Goal: Obtain resource: Download file/media

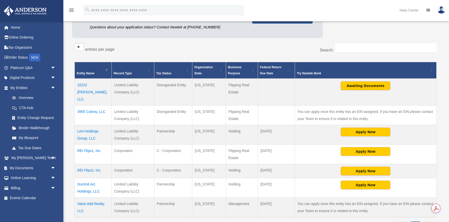
scroll to position [77, 0]
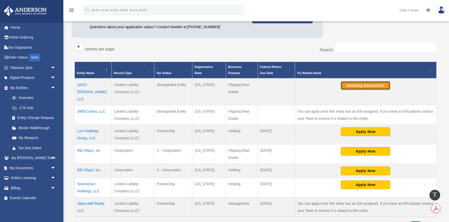
click at [357, 84] on button "Awaiting Documents" at bounding box center [365, 85] width 49 height 9
click at [88, 86] on td "10222 Pierpont, LLC" at bounding box center [93, 91] width 37 height 27
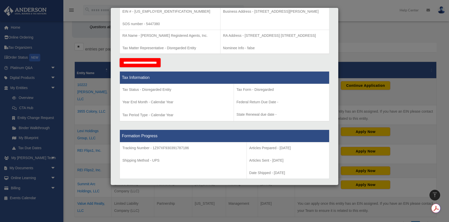
scroll to position [0, 0]
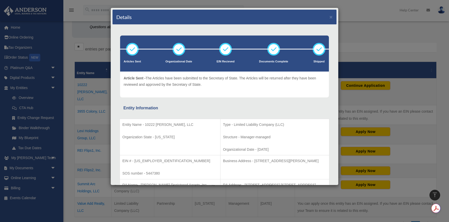
click at [44, 93] on div "Details × Articles Sent Organizational Date" at bounding box center [224, 111] width 449 height 222
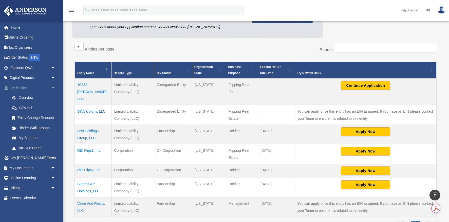
click at [25, 87] on link "My Entities arrow_drop_down" at bounding box center [34, 88] width 60 height 10
click at [56, 88] on span "arrow_drop_down" at bounding box center [56, 88] width 10 height 10
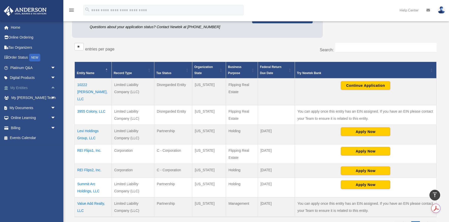
click at [56, 88] on span "arrow_drop_up" at bounding box center [56, 88] width 10 height 10
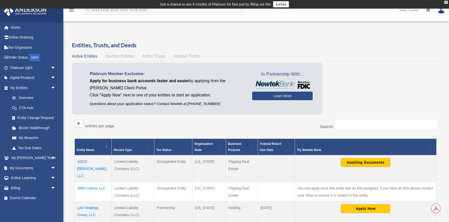
click at [87, 161] on td "10222 Pierpont, LLC" at bounding box center [93, 168] width 37 height 27
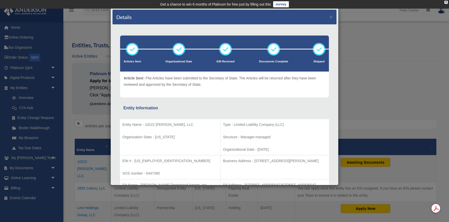
click at [333, 17] on div "Details ×" at bounding box center [225, 17] width 224 height 15
click at [330, 17] on button "×" at bounding box center [331, 16] width 3 height 5
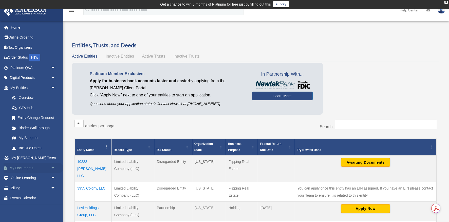
click at [26, 170] on link "My Documents arrow_drop_down" at bounding box center [34, 168] width 60 height 10
click at [51, 165] on span "arrow_drop_down" at bounding box center [56, 168] width 10 height 10
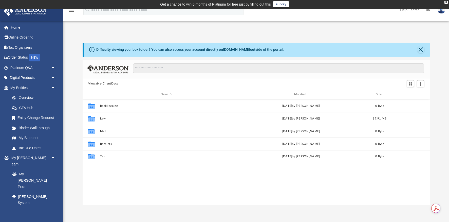
scroll to position [115, 347]
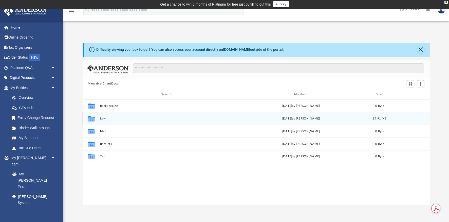
click at [103, 119] on button "Law" at bounding box center [166, 118] width 133 height 3
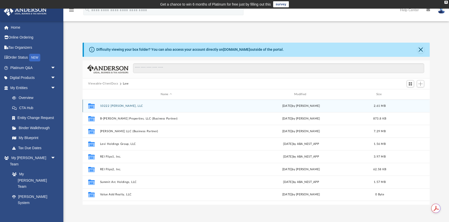
click at [112, 106] on button "10222 Pierpont, LLC" at bounding box center [166, 105] width 133 height 3
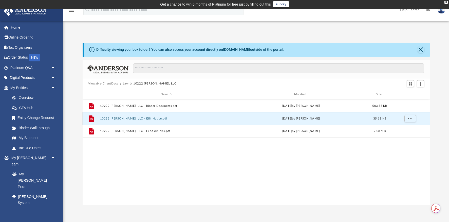
click at [112, 118] on button "10222 Pierpont, LLC - EIN Notice.pdf" at bounding box center [166, 118] width 133 height 3
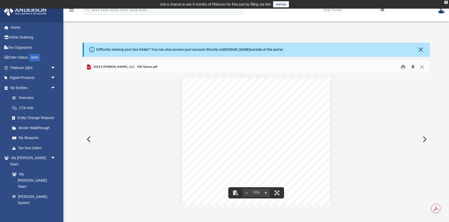
click at [412, 66] on button "Download" at bounding box center [413, 67] width 9 height 8
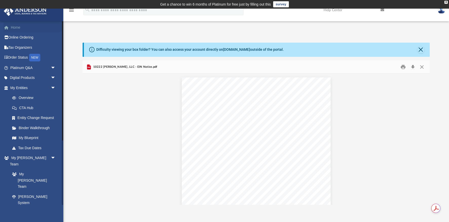
click at [9, 27] on span at bounding box center [9, 28] width 4 height 4
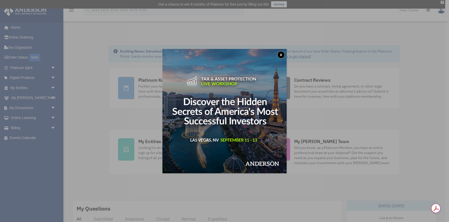
click at [93, 79] on div "x" at bounding box center [224, 111] width 449 height 222
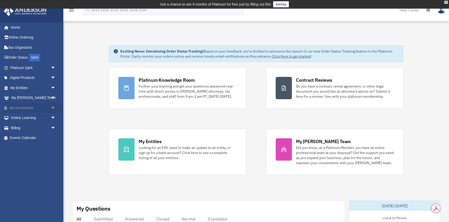
click at [25, 108] on link "My Documents arrow_drop_down" at bounding box center [34, 108] width 60 height 10
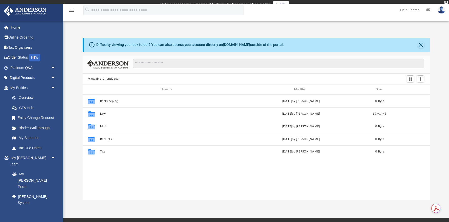
scroll to position [115, 347]
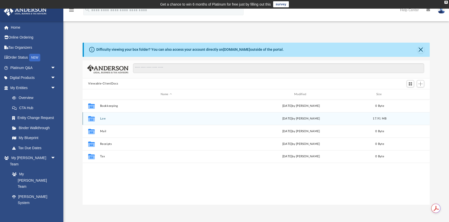
click at [104, 120] on button "Law" at bounding box center [166, 118] width 133 height 3
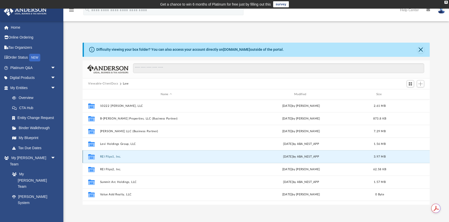
click at [103, 158] on button "REI Flips1, Inc." at bounding box center [166, 156] width 133 height 3
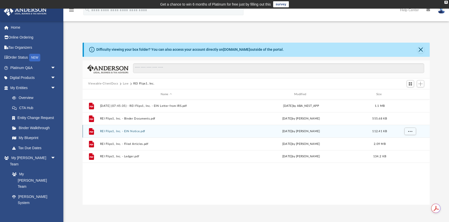
click at [112, 135] on div "File REI Flips1, Inc. - EIN Notice.pdf Tue Jul 29 2025 by Lindsay Haggie 112.41…" at bounding box center [256, 131] width 347 height 13
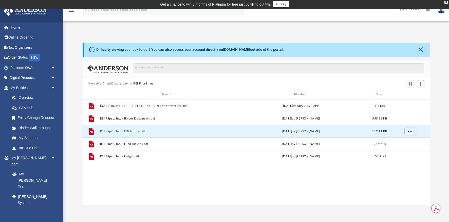
click at [112, 135] on div "File REI Flips1, Inc. - EIN Notice.pdf Tue Jul 29 2025 by Lindsay Haggie 112.41…" at bounding box center [256, 131] width 347 height 13
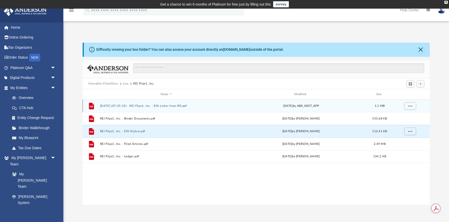
click at [150, 106] on button "2025.08.07 (07:45:35) - REI Flips1, Inc. - EIN Letter from IRS.pdf" at bounding box center [166, 105] width 133 height 3
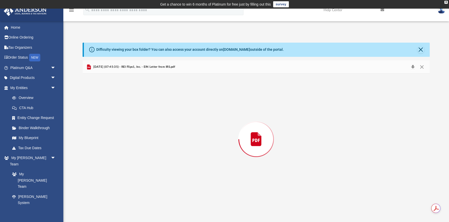
click at [150, 106] on div "Preview" at bounding box center [256, 139] width 347 height 131
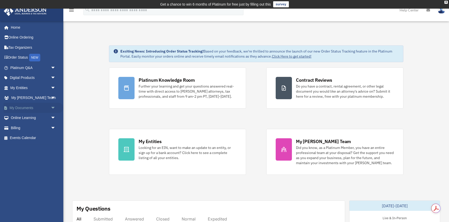
click at [54, 108] on span "arrow_drop_down" at bounding box center [56, 108] width 10 height 10
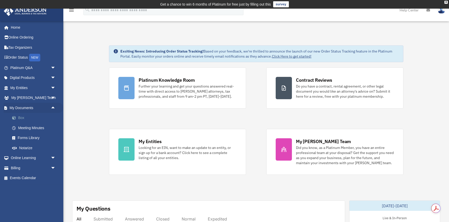
click at [20, 118] on link "Box" at bounding box center [35, 118] width 56 height 10
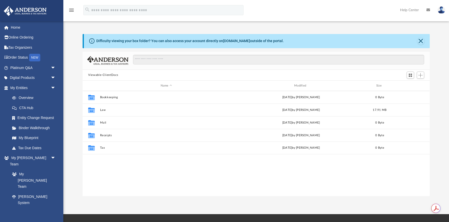
scroll to position [0, 0]
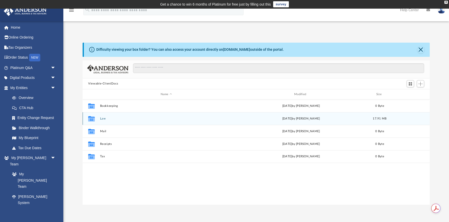
click at [104, 117] on button "Law" at bounding box center [166, 118] width 133 height 3
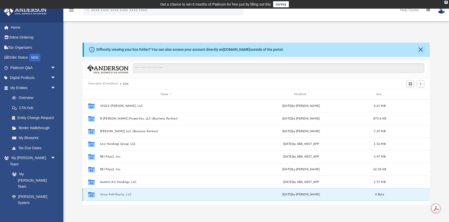
click at [106, 193] on button "Value Add Realty, LLC" at bounding box center [166, 194] width 133 height 3
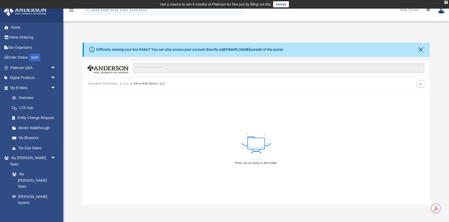
click at [124, 85] on button "Law" at bounding box center [126, 83] width 6 height 5
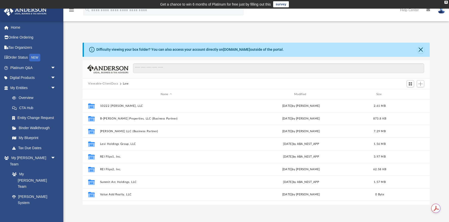
scroll to position [115, 347]
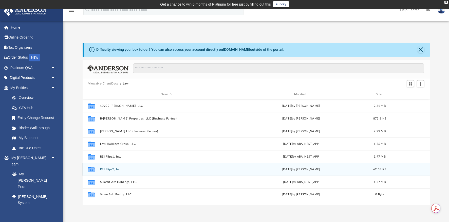
click at [101, 168] on button "REI Flips2, Inc." at bounding box center [166, 169] width 133 height 3
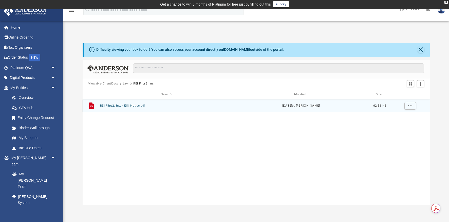
click at [128, 105] on button "REI Flips2, Inc. - EIN Notice.pdf" at bounding box center [166, 105] width 133 height 3
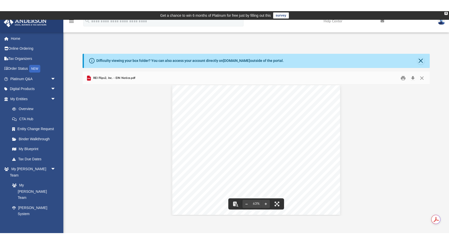
scroll to position [6, 0]
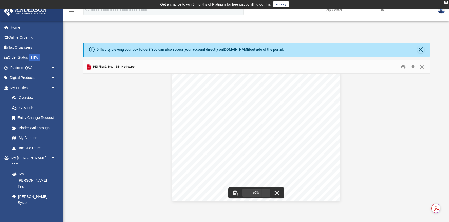
click at [217, 107] on div "Page 1" at bounding box center [256, 136] width 168 height 130
click at [278, 195] on button "File preview" at bounding box center [277, 192] width 11 height 11
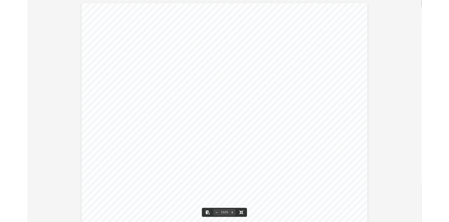
scroll to position [115, 381]
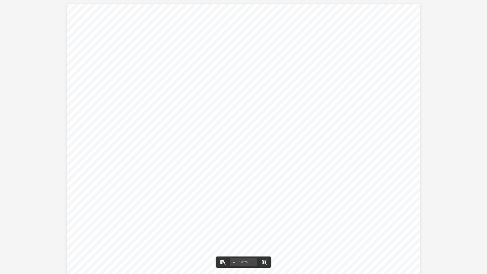
click at [36, 39] on div "Document Viewer" at bounding box center [243, 140] width 487 height 280
click at [234, 222] on button "File preview" at bounding box center [234, 261] width 8 height 11
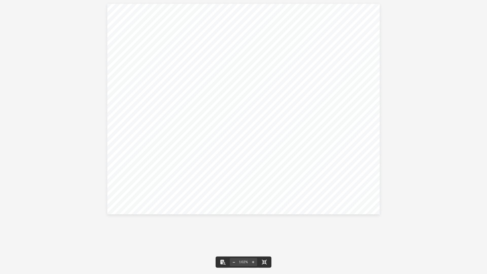
click at [234, 222] on button "File preview" at bounding box center [234, 261] width 8 height 11
click at [111, 156] on div "Document Viewer" at bounding box center [243, 88] width 487 height 177
click at [222, 222] on button "File preview" at bounding box center [222, 261] width 11 height 11
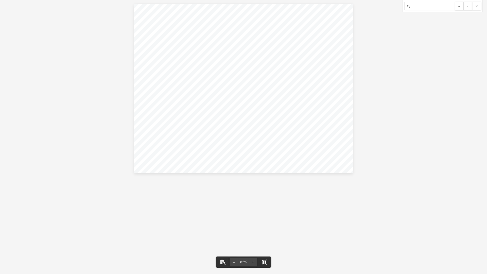
click at [266, 222] on button "File preview" at bounding box center [264, 261] width 11 height 11
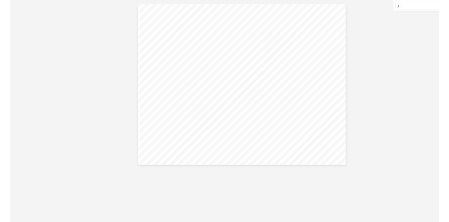
scroll to position [115, 347]
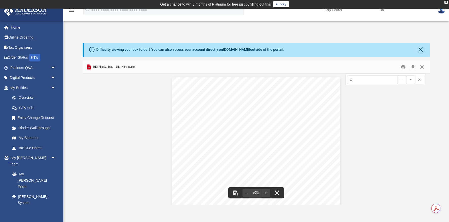
click at [425, 50] on div "Difficulty viewing your box folder? You can also access your account directly o…" at bounding box center [257, 50] width 346 height 14
click at [424, 50] on button "Close" at bounding box center [421, 49] width 7 height 7
